Goal: Task Accomplishment & Management: Manage account settings

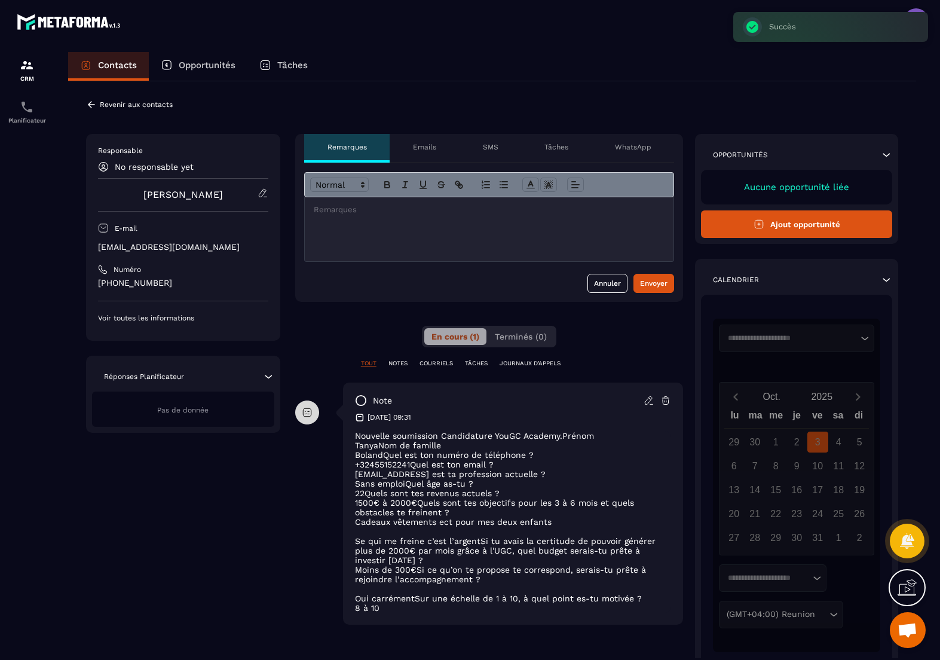
scroll to position [54, 0]
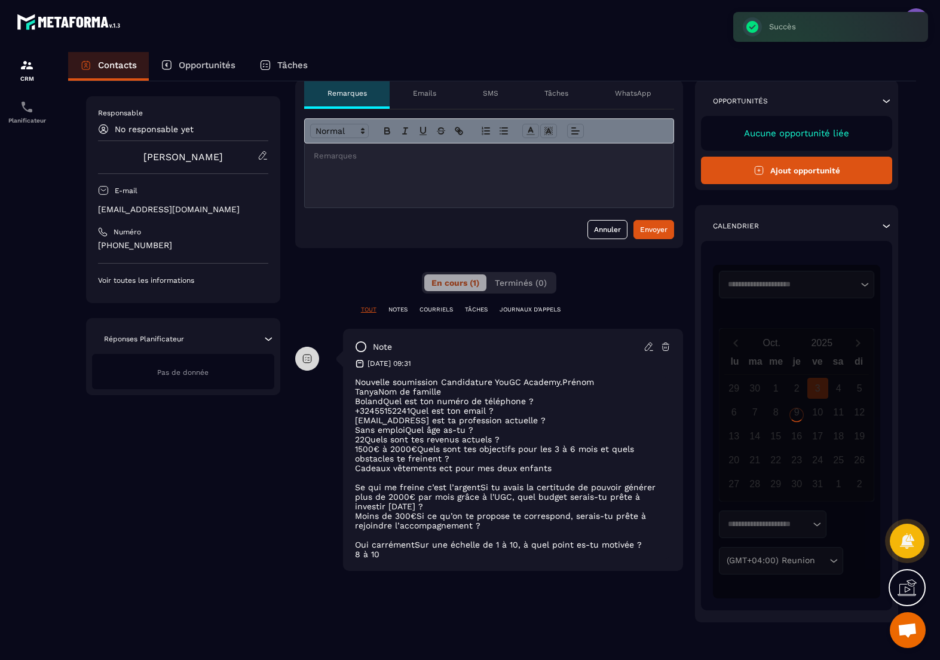
click at [170, 128] on p "No responsable yet" at bounding box center [154, 129] width 79 height 10
click at [105, 131] on icon at bounding box center [104, 129] width 10 height 10
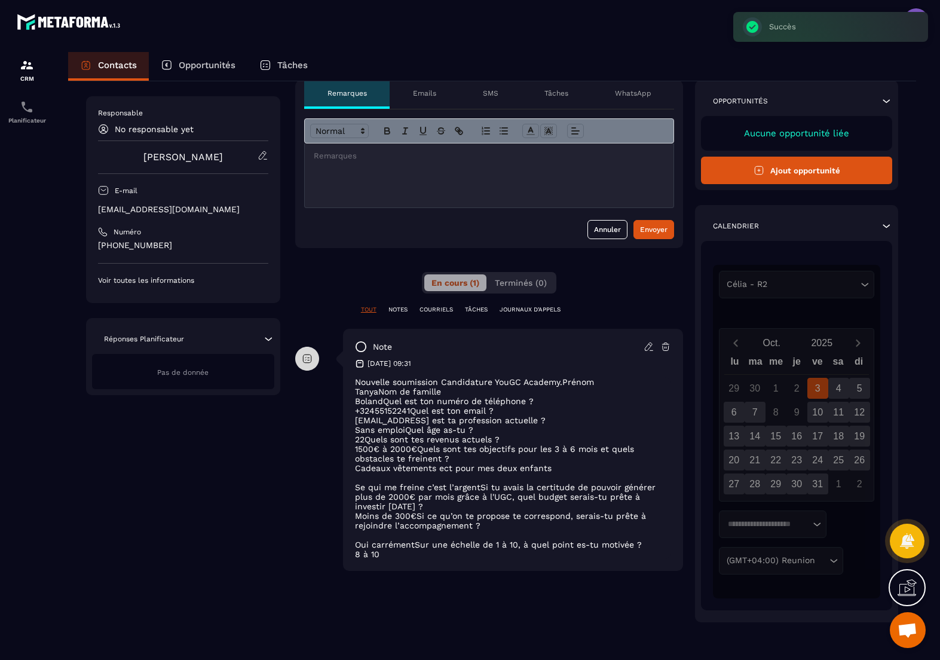
click at [81, 66] on icon at bounding box center [86, 65] width 12 height 12
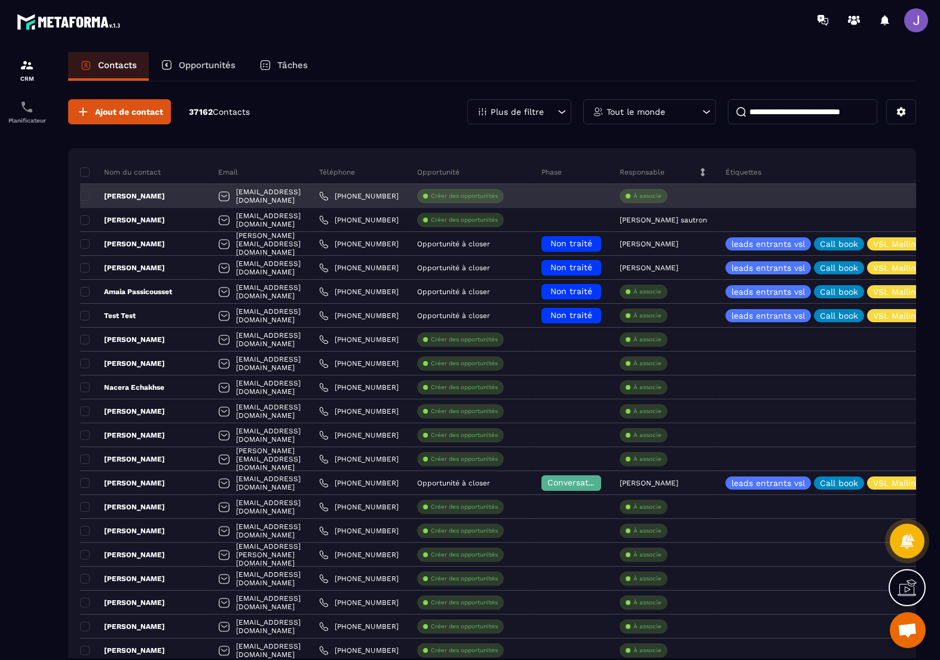
click at [662, 200] on p "À associe" at bounding box center [648, 196] width 28 height 8
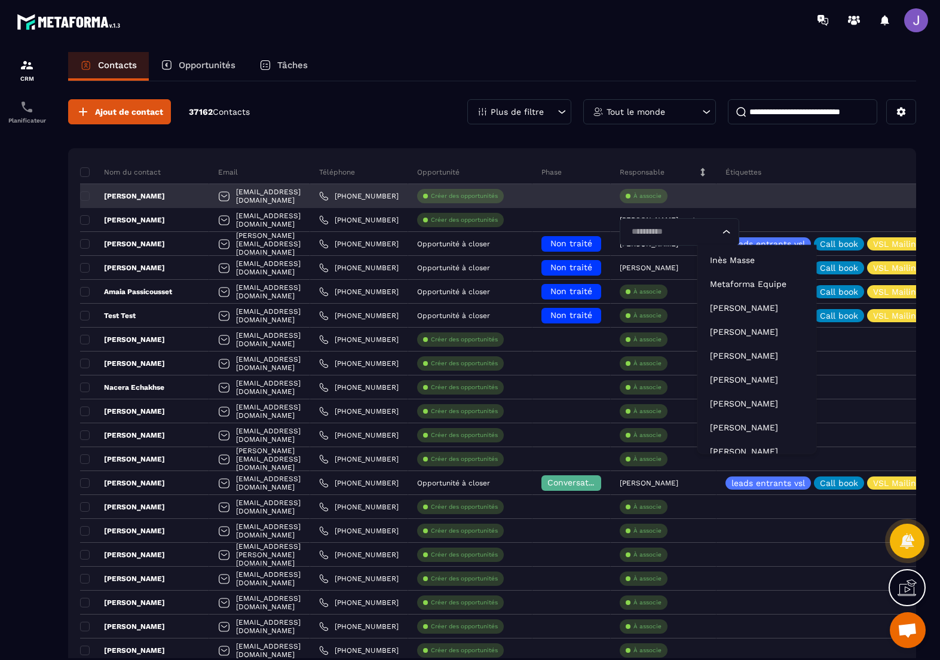
click at [720, 232] on input "Search for option" at bounding box center [674, 231] width 92 height 13
type input "****"
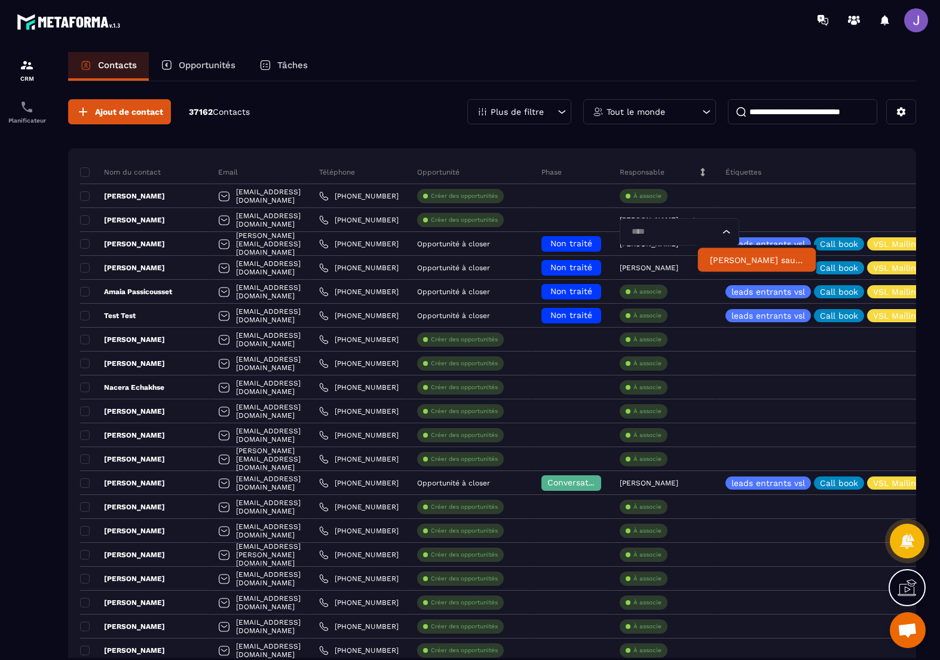
click at [748, 263] on p "[PERSON_NAME] sautron" at bounding box center [757, 260] width 94 height 12
click at [782, 109] on input at bounding box center [802, 111] width 149 height 25
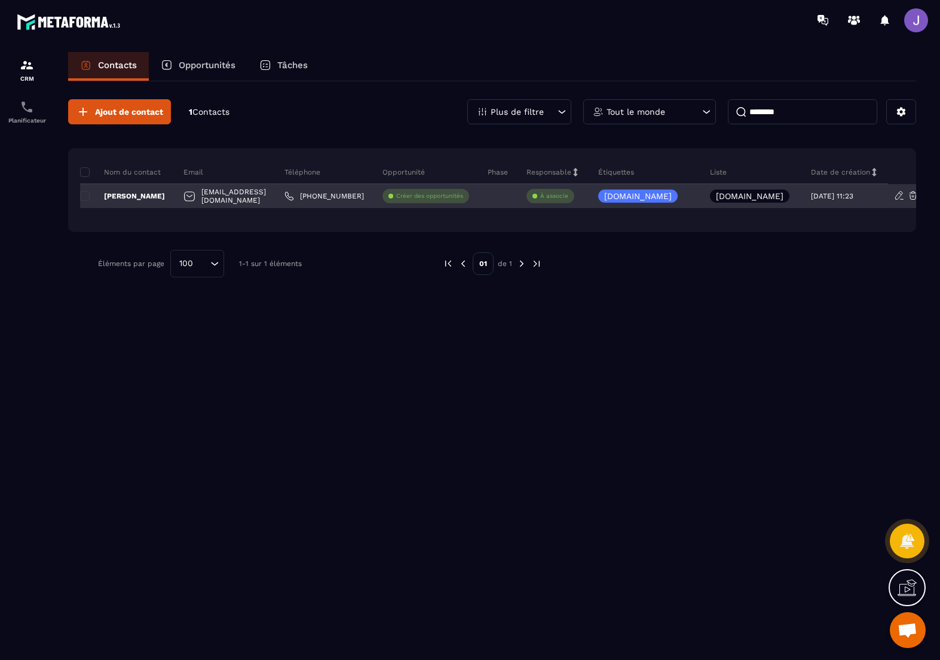
scroll to position [1, 0]
type input "********"
click at [568, 197] on p "À associe" at bounding box center [554, 196] width 28 height 8
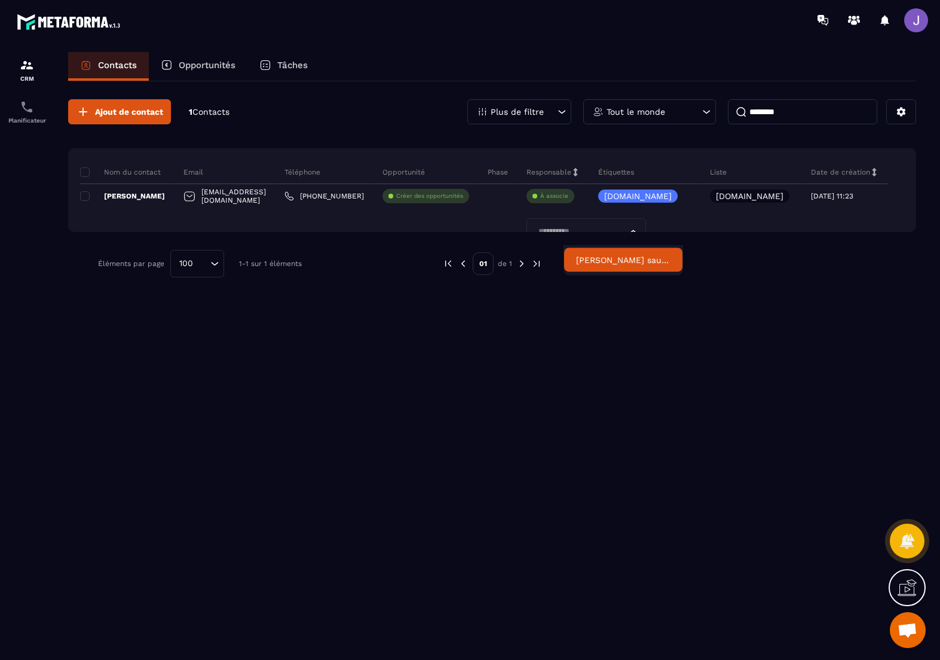
click at [593, 266] on li "[PERSON_NAME] sautron" at bounding box center [623, 260] width 118 height 24
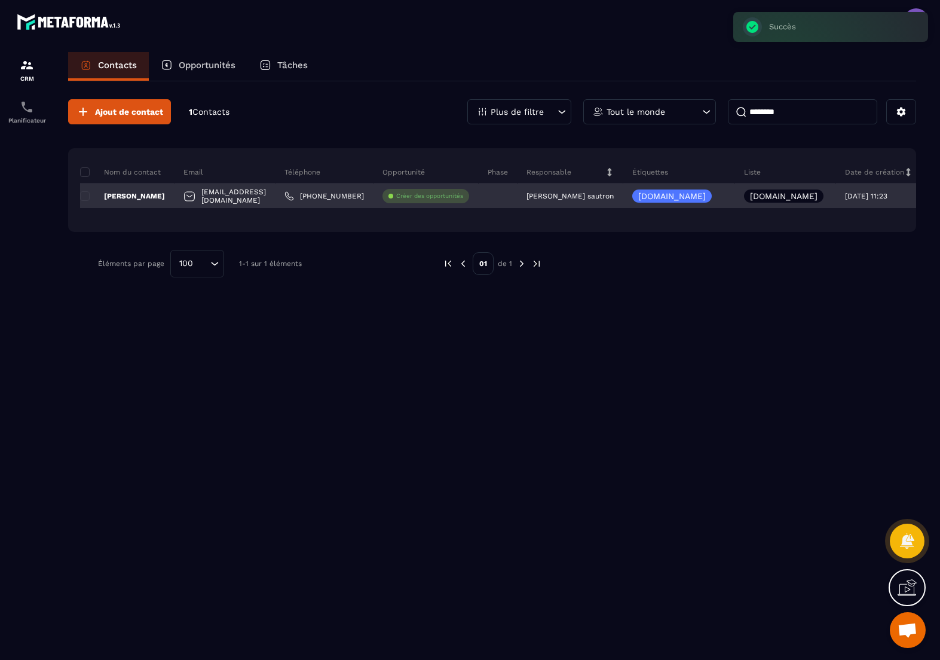
click at [150, 194] on p "[PERSON_NAME]" at bounding box center [122, 196] width 85 height 10
